Goal: Use online tool/utility: Utilize a website feature to perform a specific function

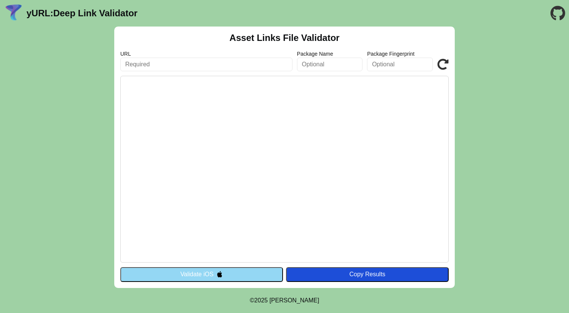
click at [212, 64] on input "text" at bounding box center [206, 65] width 172 height 14
paste input "[URL][DOMAIN_NAME]"
type input "[URL][DOMAIN_NAME]"
click at [335, 64] on input "text" at bounding box center [330, 65] width 66 height 14
paste input "com.BAB.DevNEWRMB"
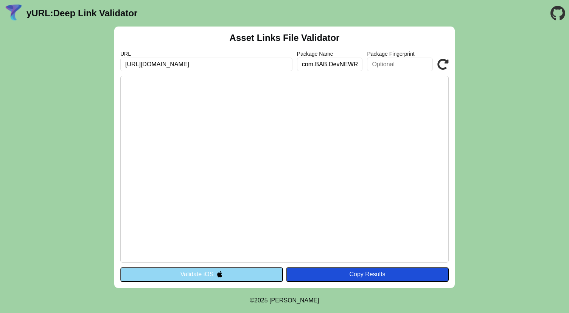
scroll to position [0, 9]
type input "com.BAB.DevNEWRMB"
click at [388, 68] on input "text" at bounding box center [400, 65] width 66 height 14
paste input ""24:26:9B:28:E8:AB:C6:60:B0:AC:20:14:40:B2:E0:AC:3B:B8:80:15:E1:[GEOGRAPHIC_DAT…"
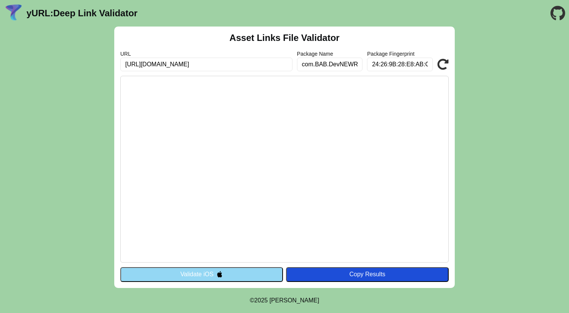
type input "24:26:9B:28:E8:AB:C6:60:B0:AC:20:14:40:B2:E0:AC:3B:B8:80:15:E1:[GEOGRAPHIC_DATA…"
click at [352, 274] on div "Copy Results" at bounding box center [367, 274] width 155 height 7
click at [443, 64] on icon at bounding box center [442, 64] width 11 height 11
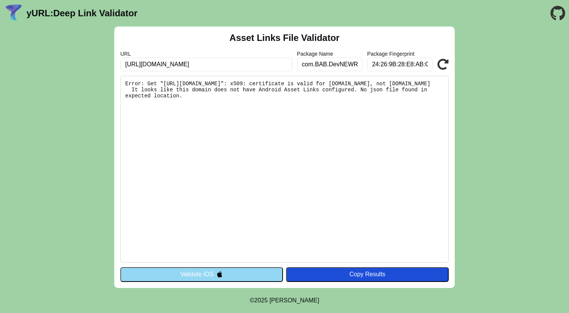
drag, startPoint x: 383, startPoint y: 84, endPoint x: 345, endPoint y: 93, distance: 38.9
click at [345, 93] on pre "Error: Get "[URL][DOMAIN_NAME]": x509: certificate is valid for [DOMAIN_NAME], …" at bounding box center [284, 169] width 329 height 187
click at [255, 92] on pre "Error: Get "[URL][DOMAIN_NAME]": x509: certificate is valid for [DOMAIN_NAME], …" at bounding box center [284, 169] width 329 height 187
drag, startPoint x: 259, startPoint y: 89, endPoint x: 373, endPoint y: 89, distance: 113.9
click at [373, 89] on pre "Error: Get "[URL][DOMAIN_NAME]": x509: certificate is valid for [DOMAIN_NAME], …" at bounding box center [284, 169] width 329 height 187
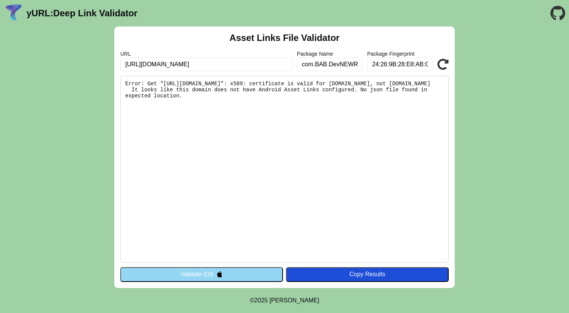
click at [307, 117] on pre "Error: Get "https://rob-authtest.bankalbilad.com/.well-known/assetlinks.json": …" at bounding box center [284, 169] width 329 height 187
drag, startPoint x: 167, startPoint y: 90, endPoint x: 252, endPoint y: 91, distance: 85.5
click at [252, 91] on pre "Error: Get "https://rob-authtest.bankalbilad.com/.well-known/assetlinks.json": …" at bounding box center [284, 169] width 329 height 187
copy pre "api-sandbox.bankalbilad.com"
click at [207, 90] on pre "Error: Get "https://rob-authtest.bankalbilad.com/.well-known/assetlinks.json": …" at bounding box center [284, 169] width 329 height 187
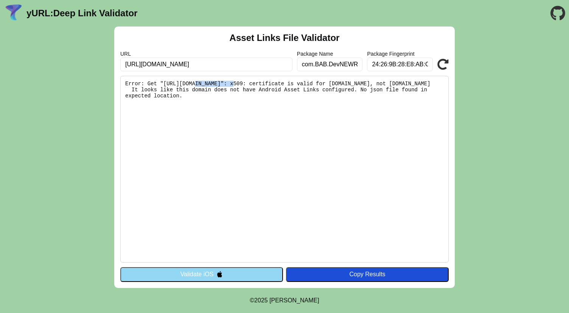
drag, startPoint x: 196, startPoint y: 83, endPoint x: 233, endPoint y: 83, distance: 37.1
click at [233, 83] on pre "Error: Get "https://rob-authtest.bankalbilad.com/.well-known/assetlinks.json": …" at bounding box center [284, 169] width 329 height 187
click at [275, 135] on pre "Error: Get "https://rob-authtest.bankalbilad.com/.well-known/assetlinks.json": …" at bounding box center [284, 169] width 329 height 187
